Goal: Information Seeking & Learning: Learn about a topic

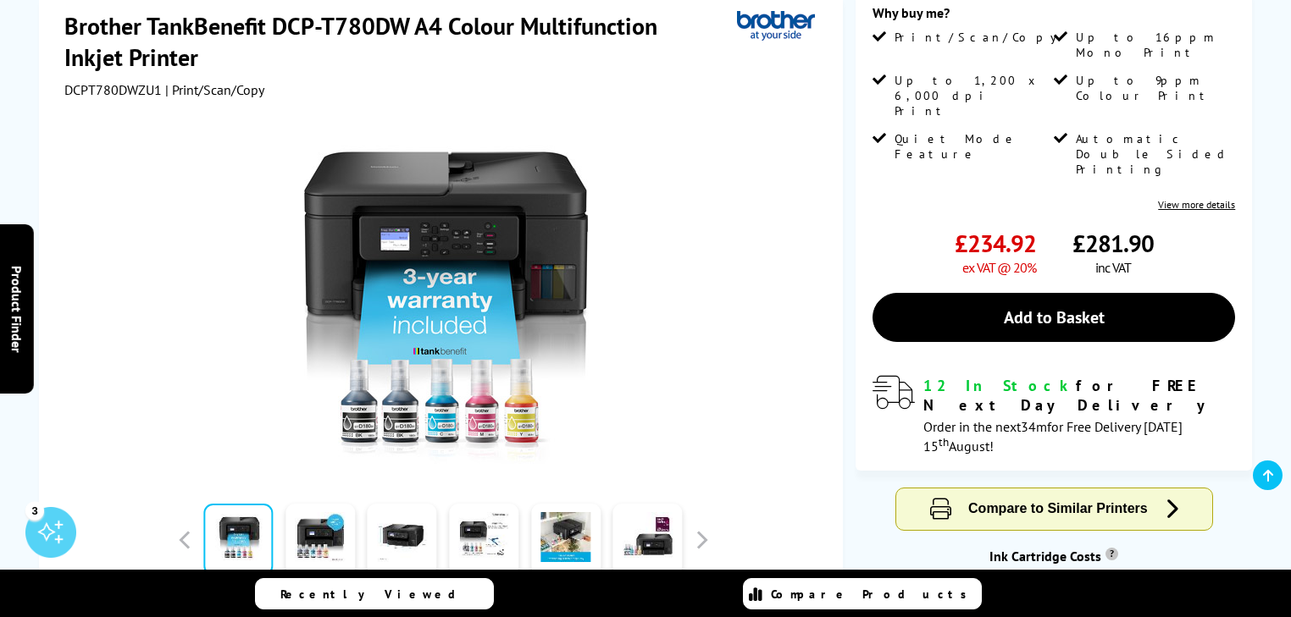
scroll to position [632, 0]
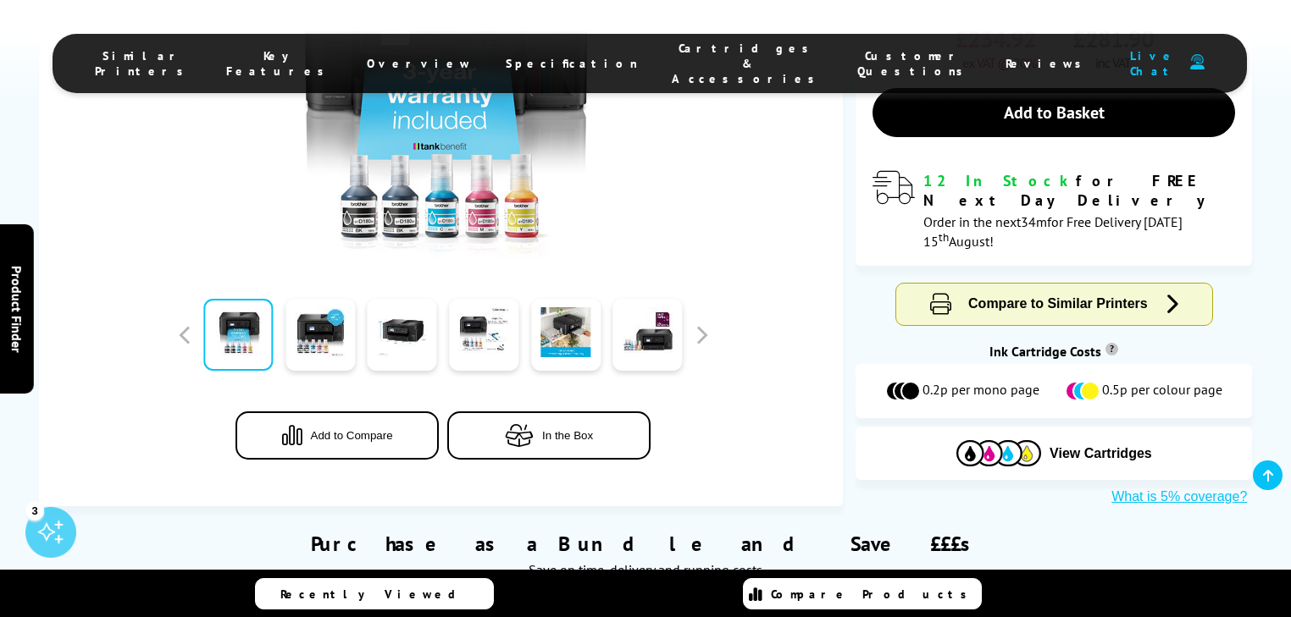
drag, startPoint x: 1078, startPoint y: 335, endPoint x: 1076, endPoint y: 365, distance: 29.8
click at [1117, 506] on div "Purchase as a Bundle and Save £££s Save on time, delivery and running costs" at bounding box center [646, 546] width 1214 height 81
drag, startPoint x: 1029, startPoint y: 321, endPoint x: 1030, endPoint y: 342, distance: 21.2
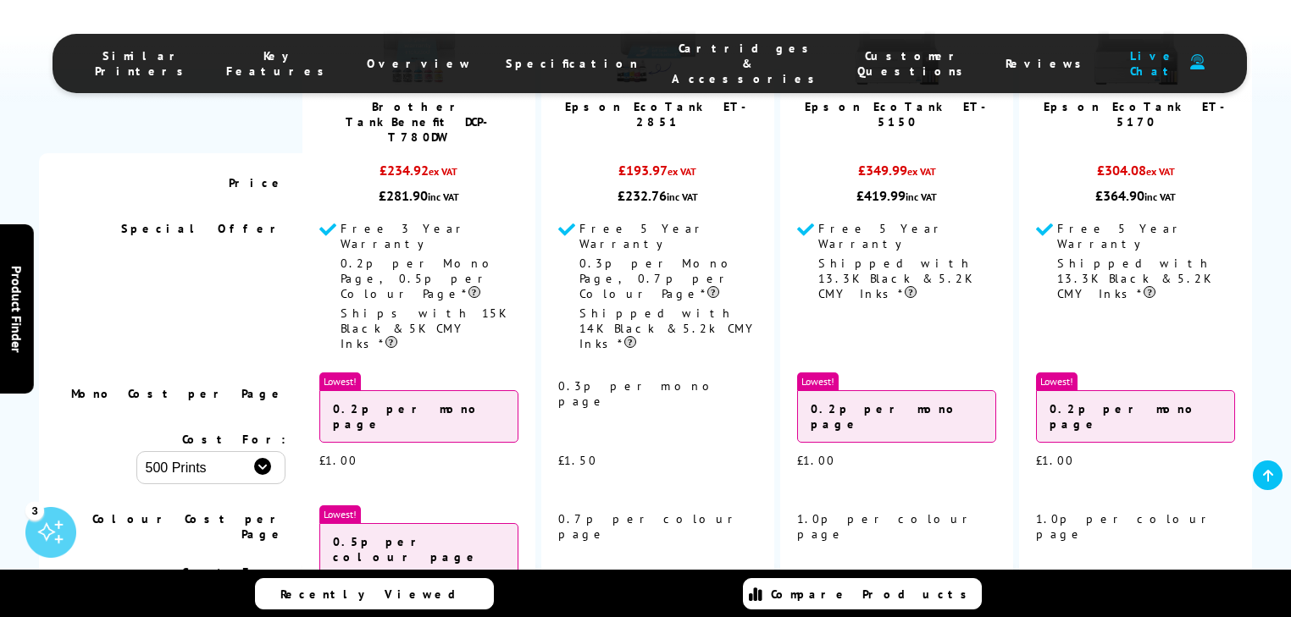
scroll to position [1739, 0]
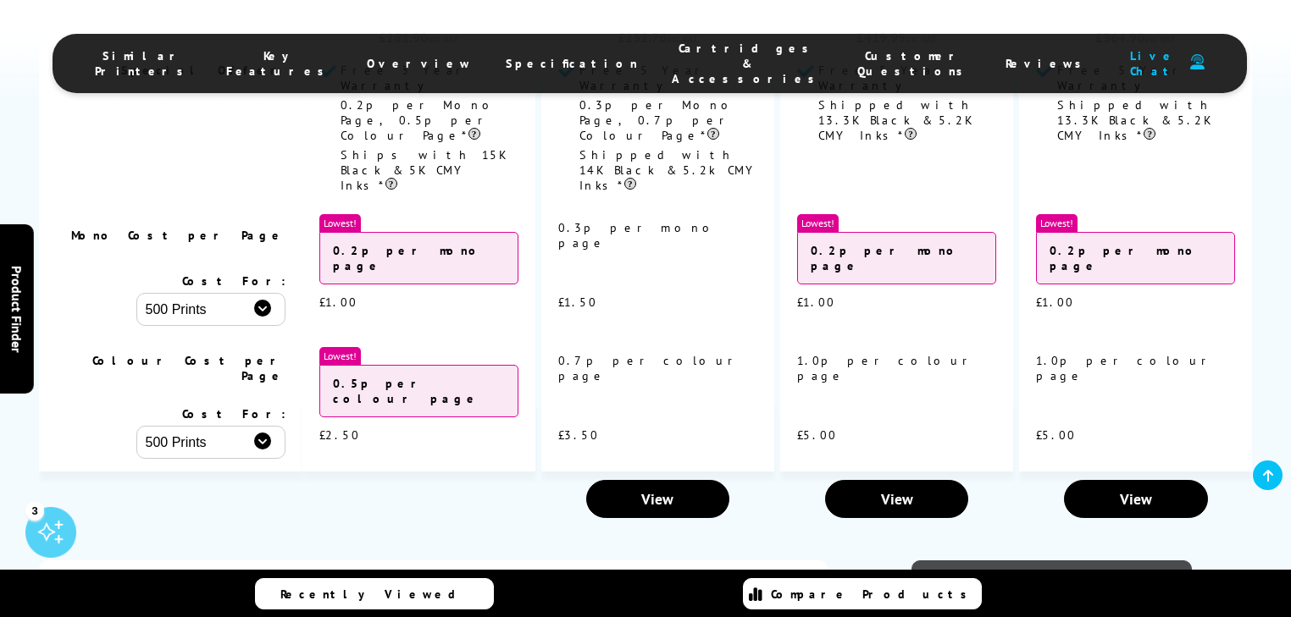
click at [1030, 561] on link "View Brochure" at bounding box center [1051, 582] width 280 height 42
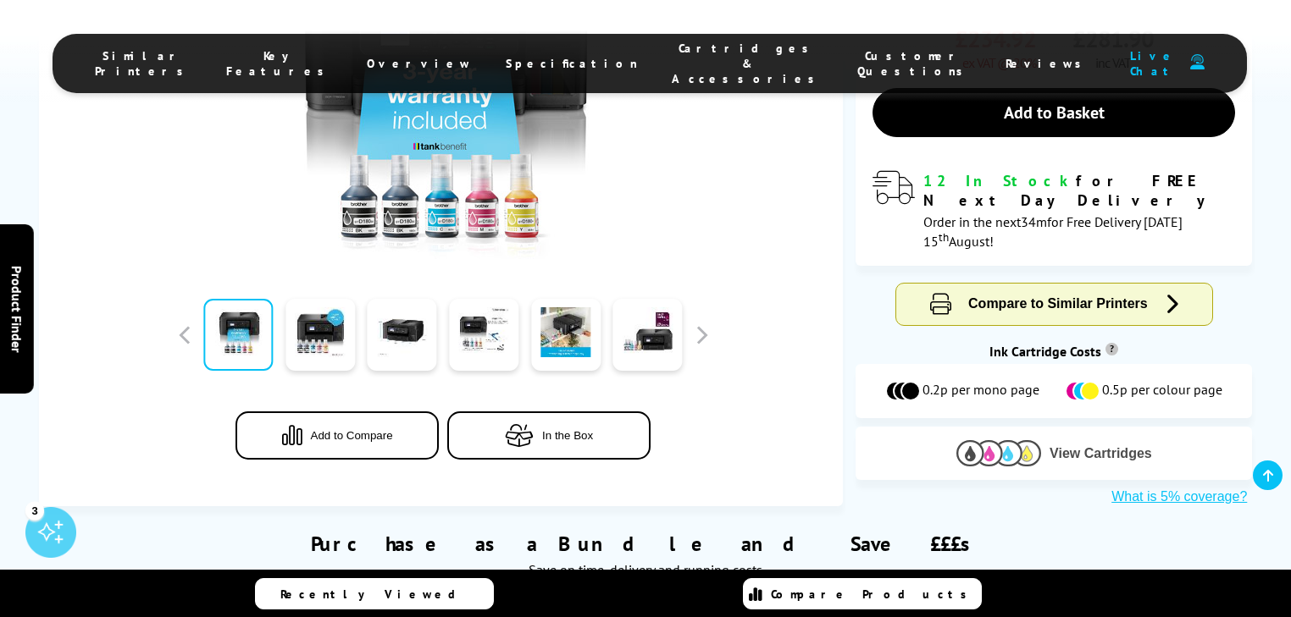
click at [1074, 446] on span "View Cartridges" at bounding box center [1100, 453] width 102 height 15
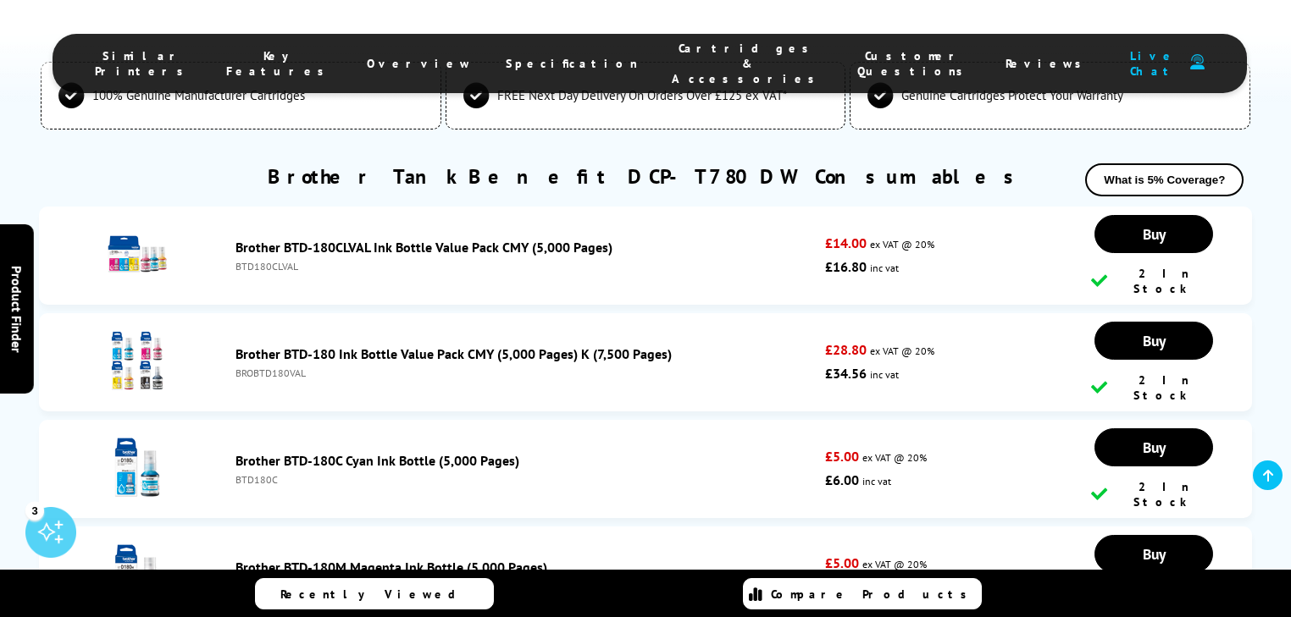
scroll to position [4795, 0]
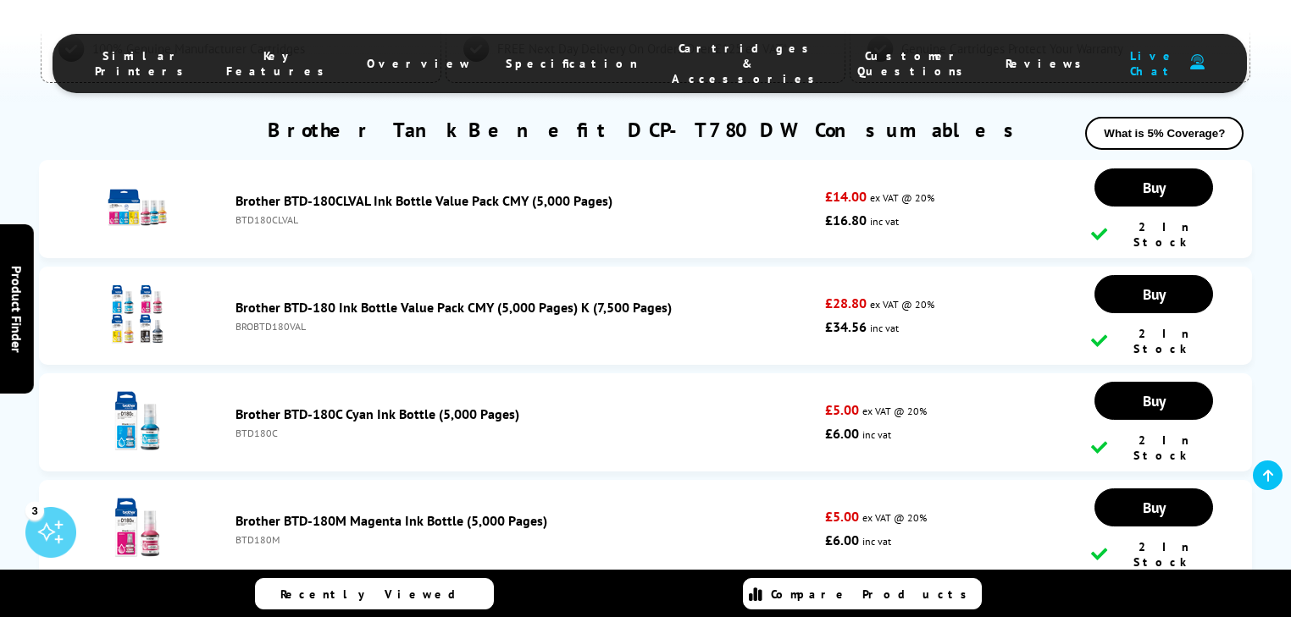
click at [260, 427] on div "BTD180C" at bounding box center [525, 433] width 581 height 13
copy div "BTD180C"
click at [573, 56] on span "Specification" at bounding box center [572, 63] width 132 height 15
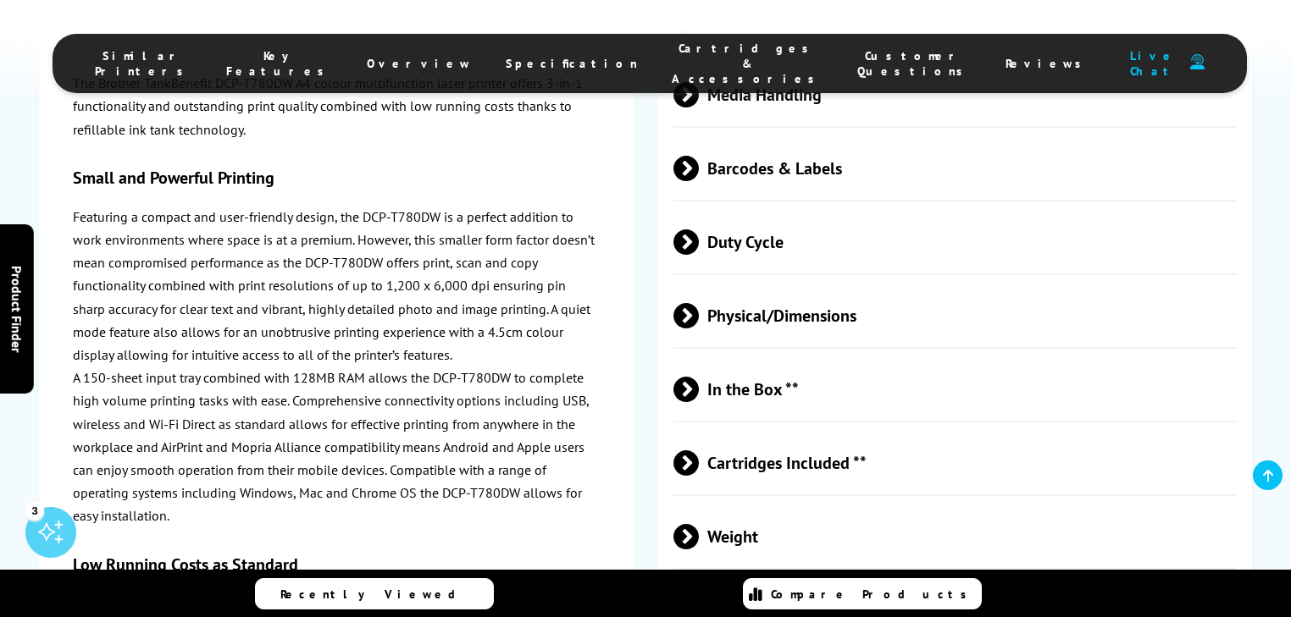
scroll to position [4037, 0]
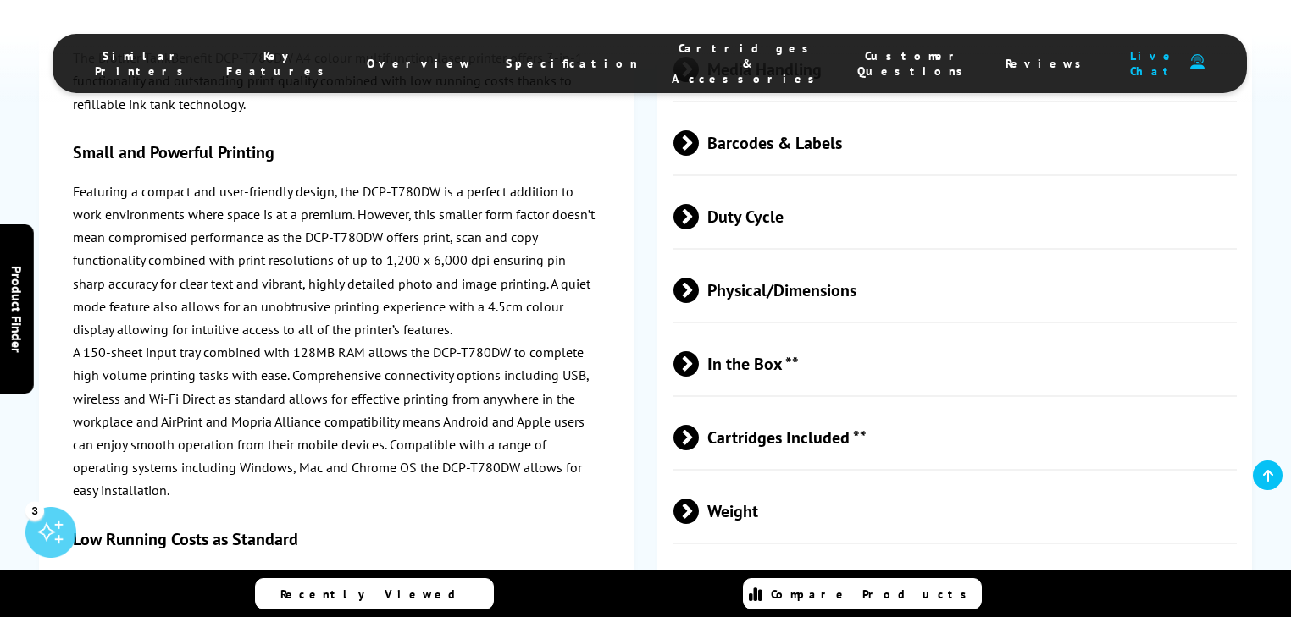
click at [966, 332] on span "In the Box **" at bounding box center [954, 364] width 563 height 64
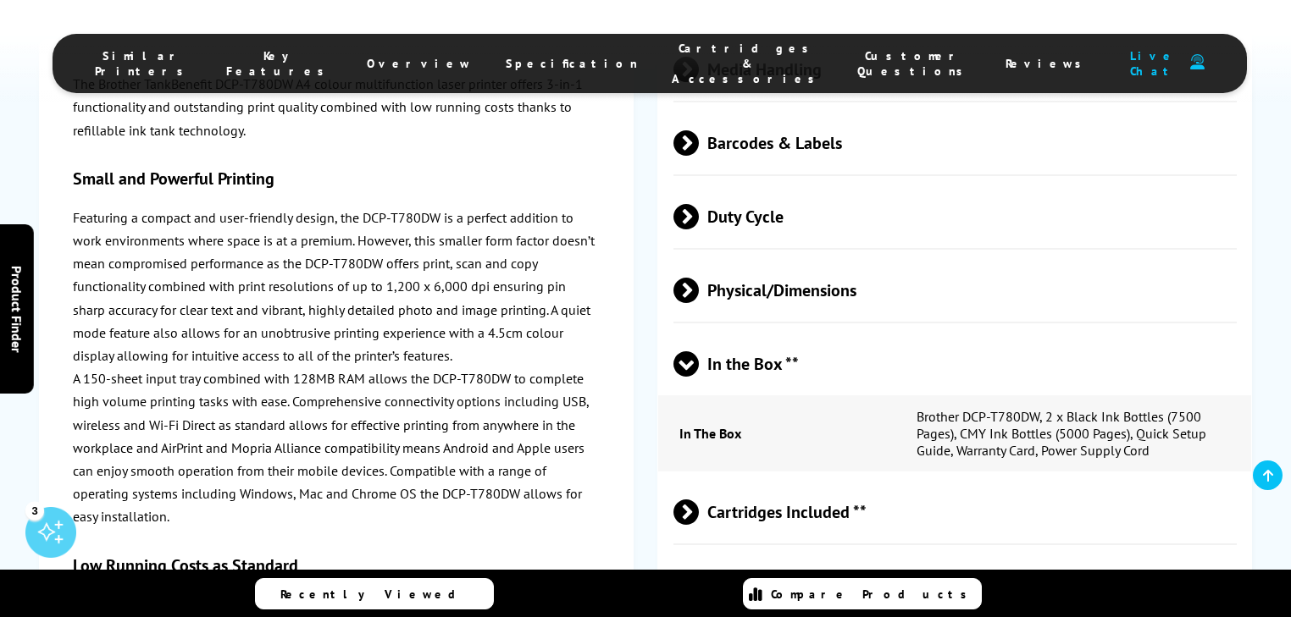
click at [912, 480] on span "Cartridges Included **" at bounding box center [954, 512] width 563 height 64
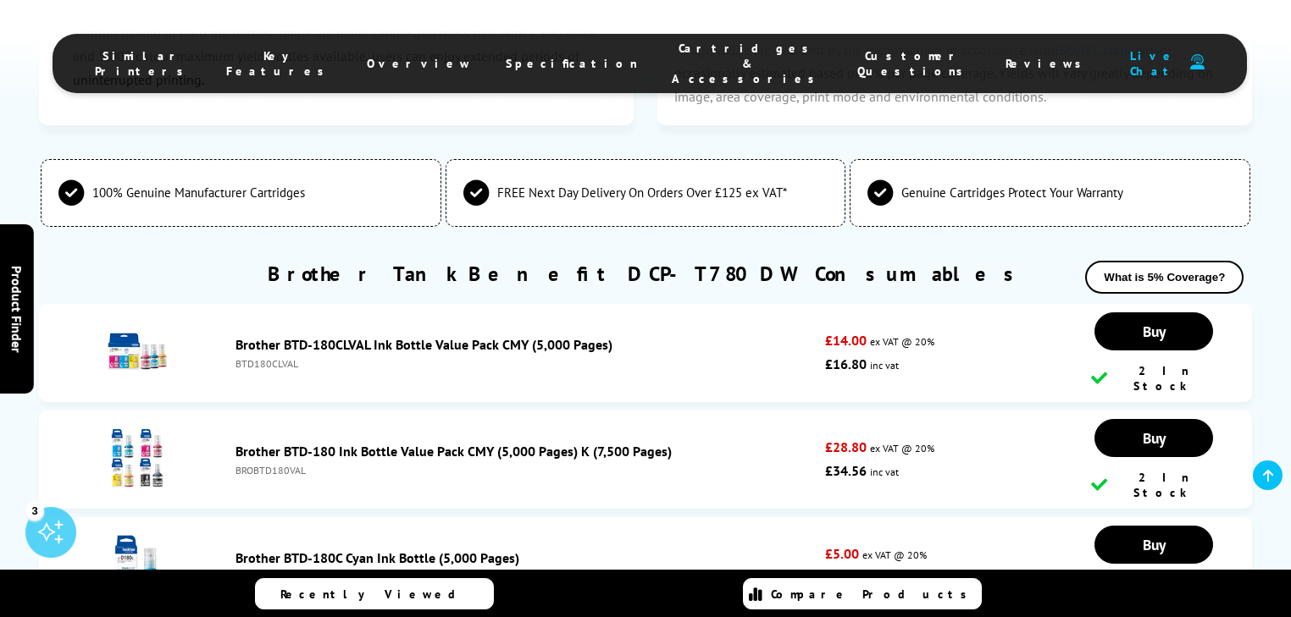
scroll to position [4815, 0]
